Goal: Task Accomplishment & Management: Use online tool/utility

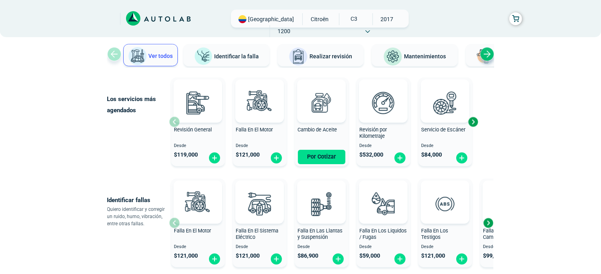
scroll to position [55, 0]
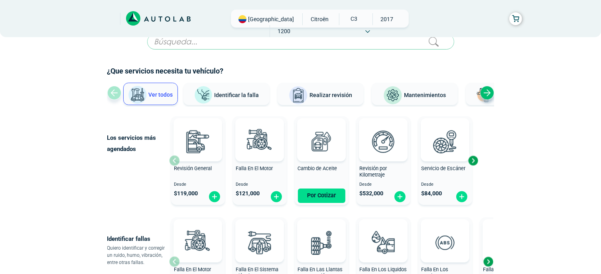
click at [485, 92] on div "Next slide" at bounding box center [487, 93] width 14 height 14
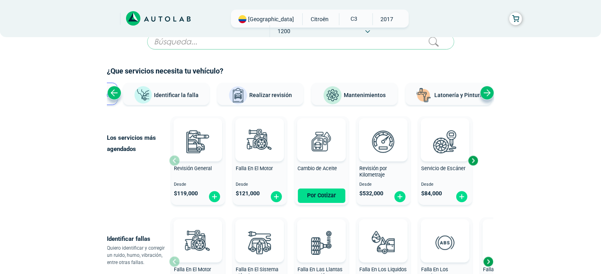
click at [477, 158] on div "Next slide" at bounding box center [473, 160] width 12 height 12
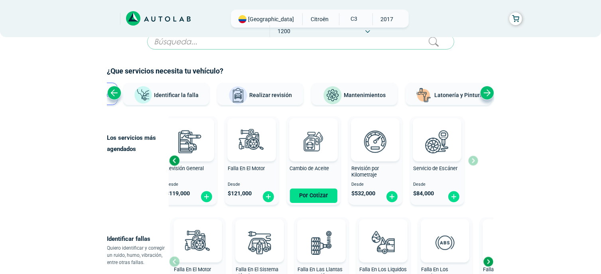
click at [477, 159] on div "Revisión General Desde $ 119,000 Falla En El Motor Desde $ 121,000 Cambio de Ac…" at bounding box center [323, 160] width 309 height 95
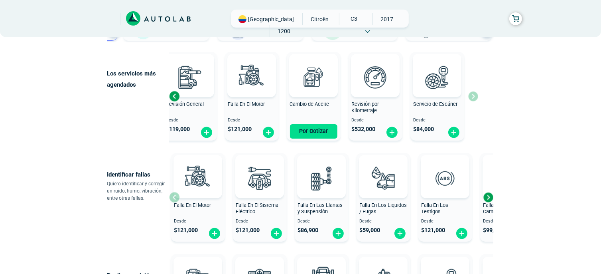
scroll to position [135, 0]
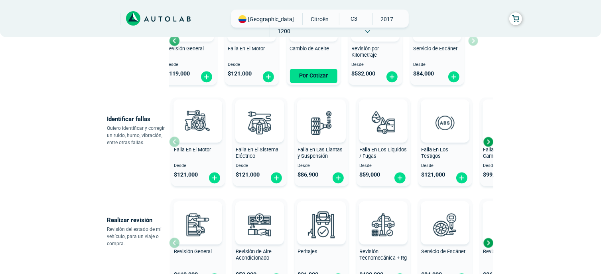
click at [487, 141] on div "Next slide" at bounding box center [488, 142] width 12 height 12
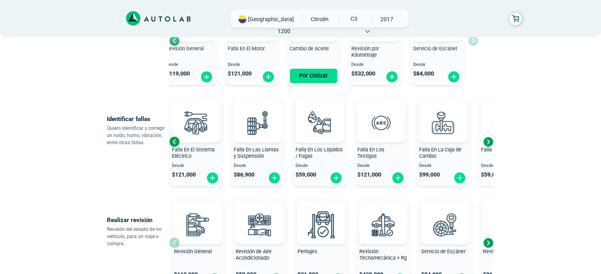
click at [487, 141] on div "Next slide" at bounding box center [488, 142] width 12 height 12
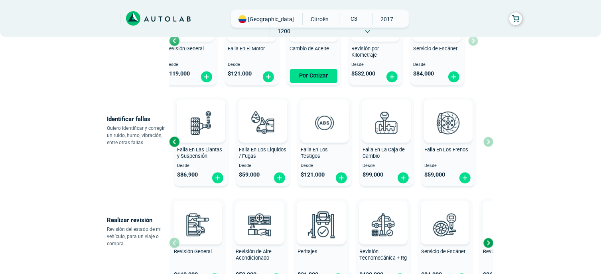
click at [487, 141] on div "Falla En El Motor Desde $ 121,000 Falla En El Sistema Eléctrico Desde $ 121,000…" at bounding box center [331, 141] width 324 height 95
click at [175, 138] on div "Previous slide" at bounding box center [174, 142] width 12 height 12
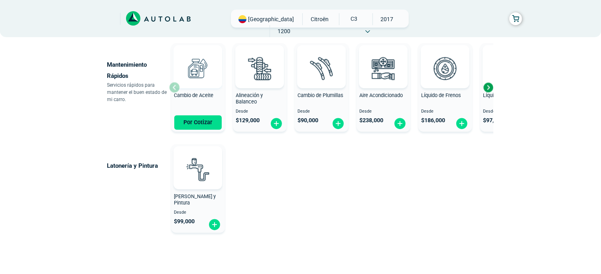
scroll to position [494, 0]
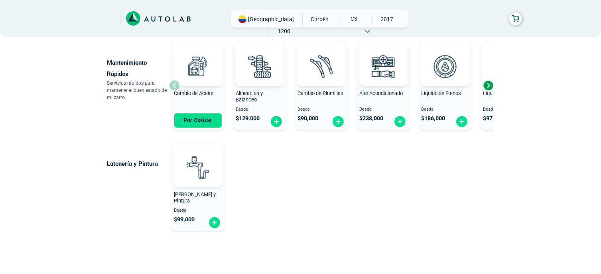
click at [485, 85] on div "Next slide" at bounding box center [488, 85] width 12 height 12
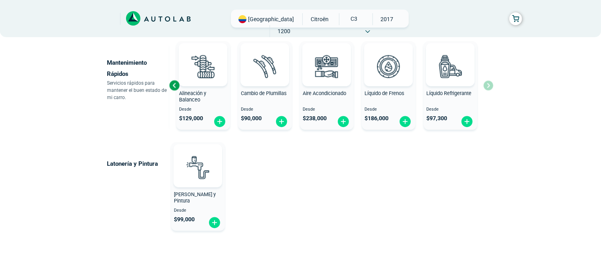
click at [485, 85] on div "Cambio de Aceite Por Cotizar Alineación y Balanceo Desde $ 129,000 Cambio de Pl…" at bounding box center [331, 85] width 324 height 95
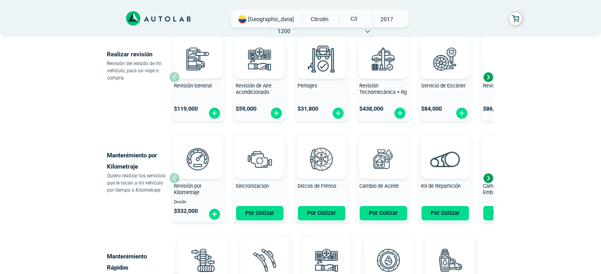
scroll to position [295, 0]
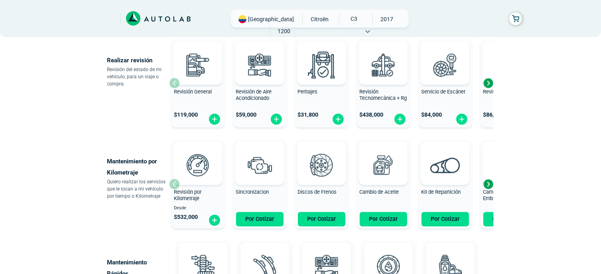
click at [490, 184] on div "Next slide" at bounding box center [488, 184] width 12 height 12
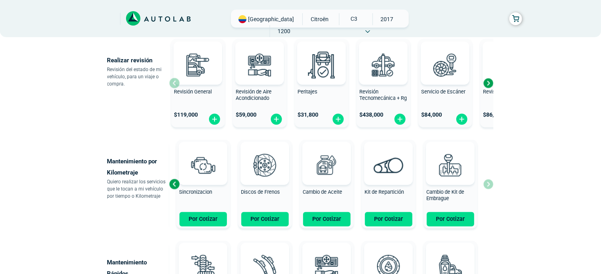
click at [490, 184] on div "Revisión por Kilometraje Desde $ 532,000 Sincronizacion Por Cotizar Discos de F…" at bounding box center [331, 183] width 324 height 95
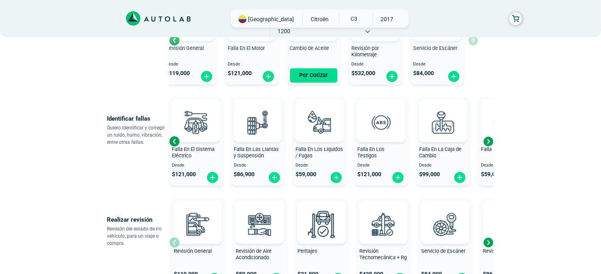
scroll to position [135, 0]
